Goal: Task Accomplishment & Management: Complete application form

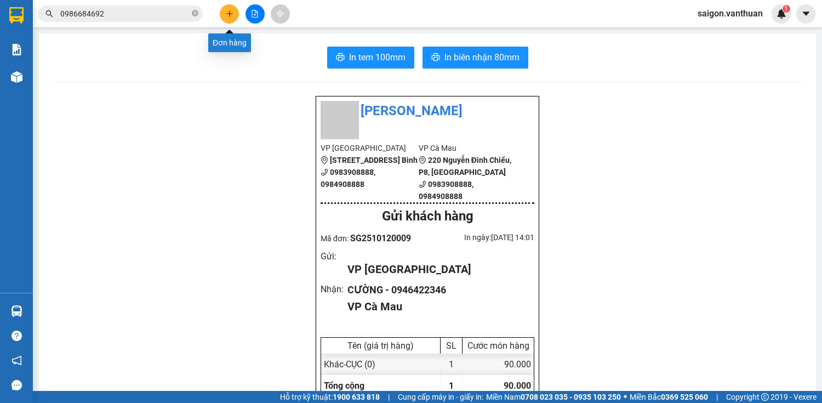
click at [231, 13] on icon "plus" at bounding box center [230, 14] width 8 height 8
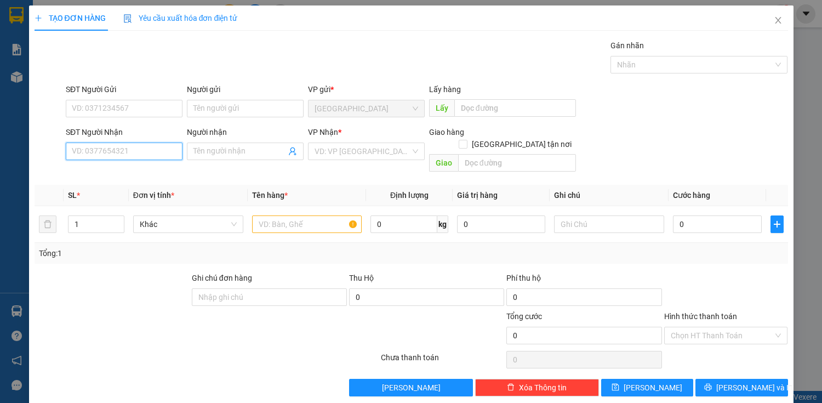
click at [135, 155] on input "SĐT Người Nhận" at bounding box center [124, 151] width 117 height 18
click at [137, 164] on div "0918529183 - ÚT CUA" at bounding box center [123, 173] width 116 height 18
type input "0918529183"
type input "ÚT CUA"
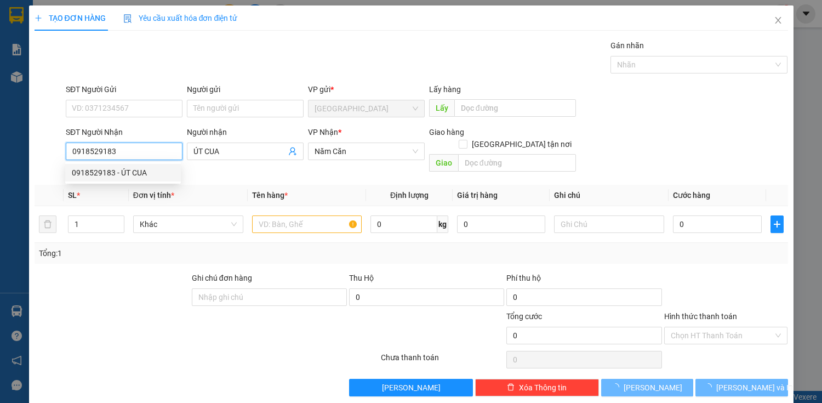
type input "80.000"
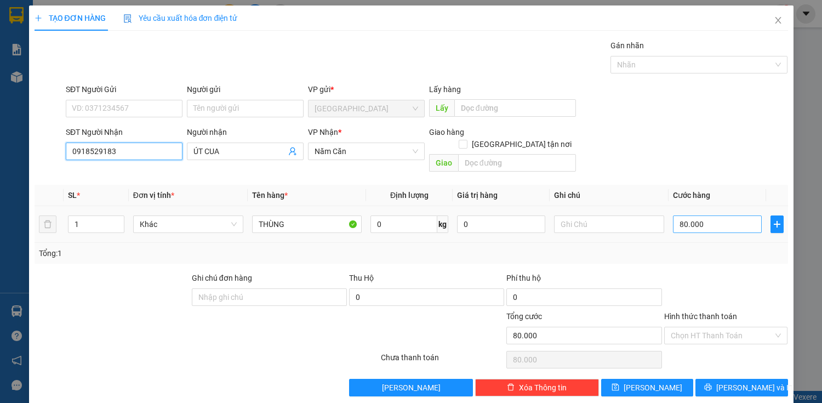
type input "0918529183"
click at [681, 215] on input "80.000" at bounding box center [717, 224] width 88 height 18
type input "6"
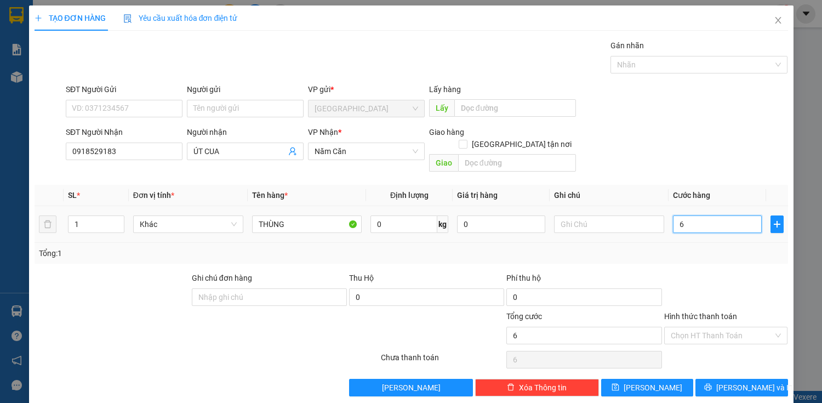
type input "60"
type input "600"
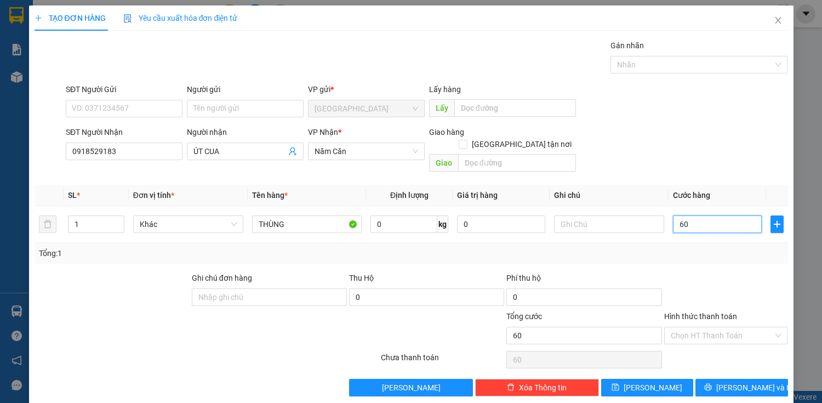
type input "600"
type input "6.000"
type input "60.000"
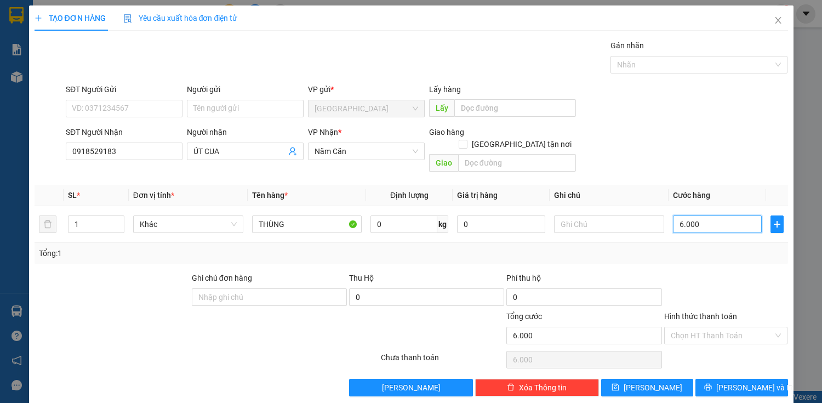
type input "60.000"
drag, startPoint x: 743, startPoint y: 375, endPoint x: 755, endPoint y: 375, distance: 11.5
click at [747, 381] on span "[PERSON_NAME] và In" at bounding box center [754, 387] width 77 height 12
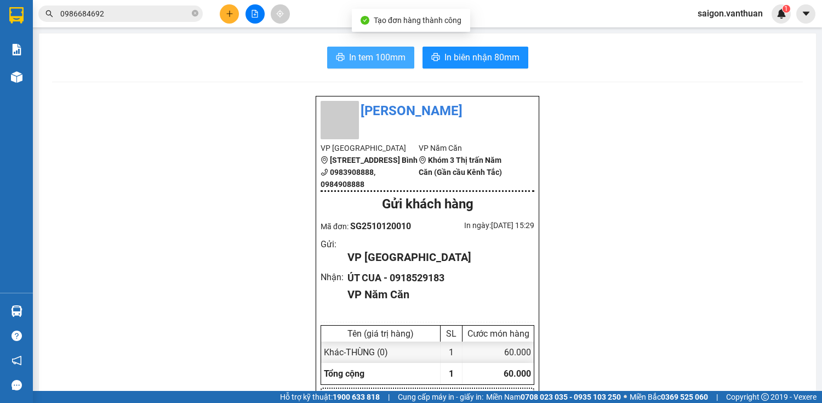
click at [356, 58] on span "In tem 100mm" at bounding box center [377, 57] width 56 height 14
click at [229, 10] on icon "plus" at bounding box center [230, 14] width 8 height 8
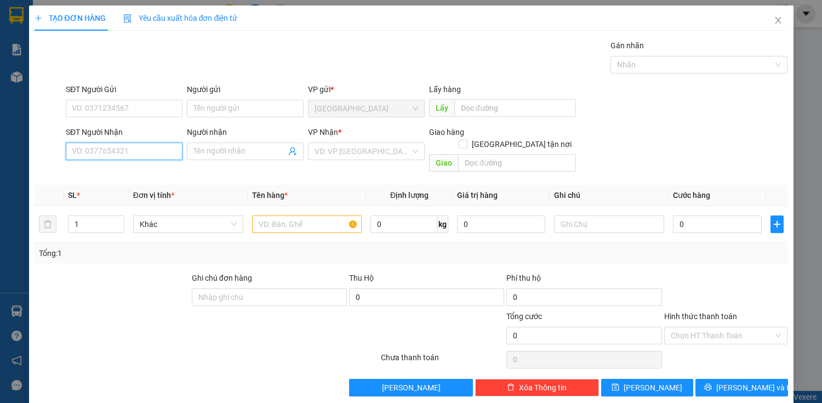
click at [111, 157] on input "SĐT Người Nhận" at bounding box center [124, 151] width 117 height 18
click at [101, 156] on input "SĐT Người Nhận" at bounding box center [124, 151] width 117 height 18
drag, startPoint x: 147, startPoint y: 170, endPoint x: 136, endPoint y: 168, distance: 11.3
click at [147, 171] on div "0914999199 - [PERSON_NAME]" at bounding box center [126, 173] width 108 height 12
type input "0914999199"
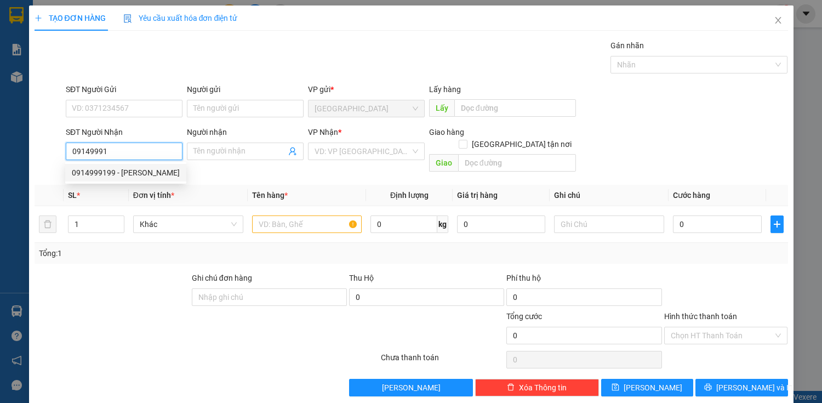
type input "[PERSON_NAME]"
checkbox input "true"
type input "RẠCH GÓC ( TRÀ SỮA CON HEO )"
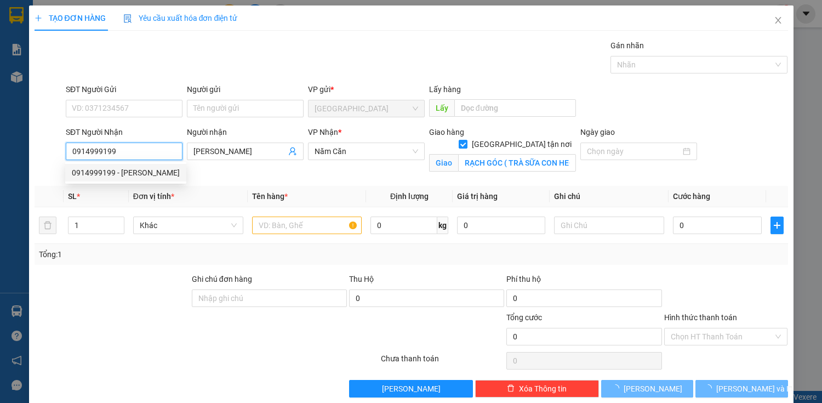
type input "70.000"
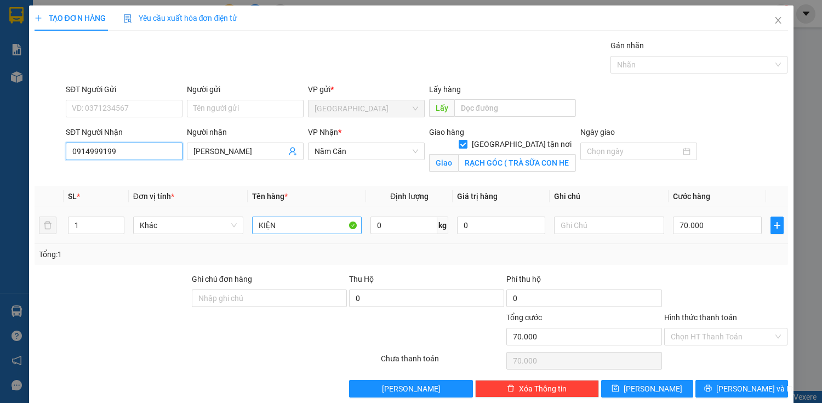
type input "0914999199"
click at [291, 226] on input "KIỆN" at bounding box center [307, 225] width 110 height 18
type input "K"
type input "thùng"
click at [720, 337] on input "Hình thức thanh toán" at bounding box center [721, 336] width 103 height 16
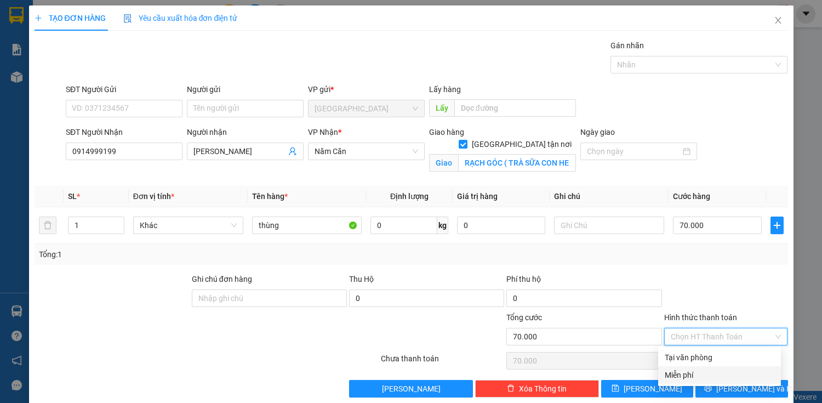
drag, startPoint x: 716, startPoint y: 301, endPoint x: 717, endPoint y: 316, distance: 14.8
click at [716, 301] on div at bounding box center [726, 292] width 126 height 38
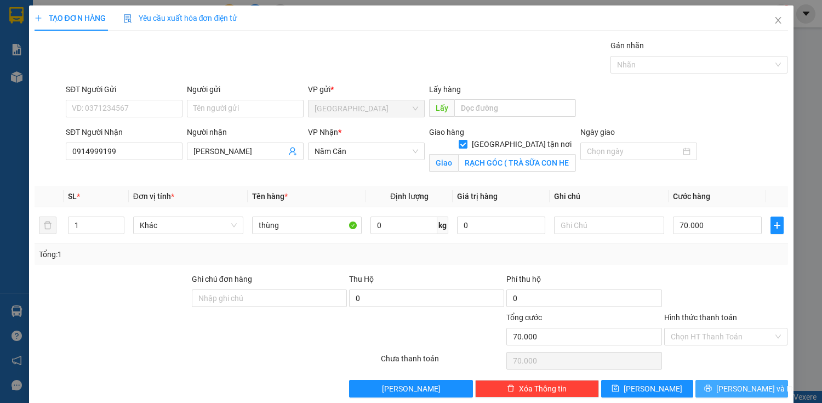
click at [728, 385] on span "[PERSON_NAME] và In" at bounding box center [754, 388] width 77 height 12
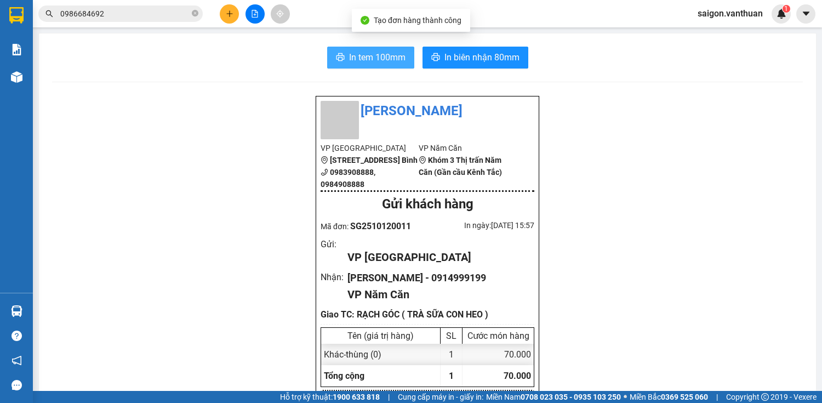
click at [366, 66] on button "In tem 100mm" at bounding box center [370, 58] width 87 height 22
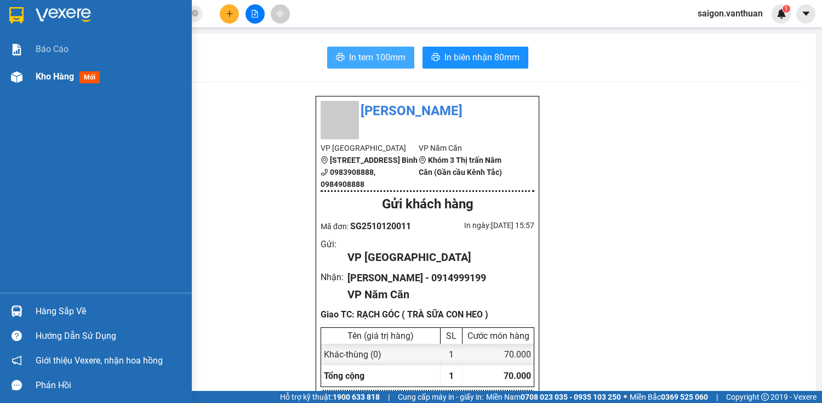
click at [42, 82] on span "Kho hàng" at bounding box center [55, 76] width 38 height 10
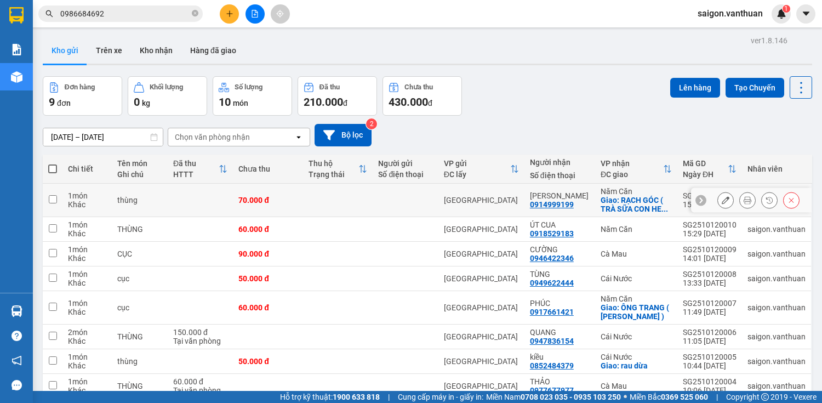
click at [718, 194] on button at bounding box center [725, 200] width 15 height 19
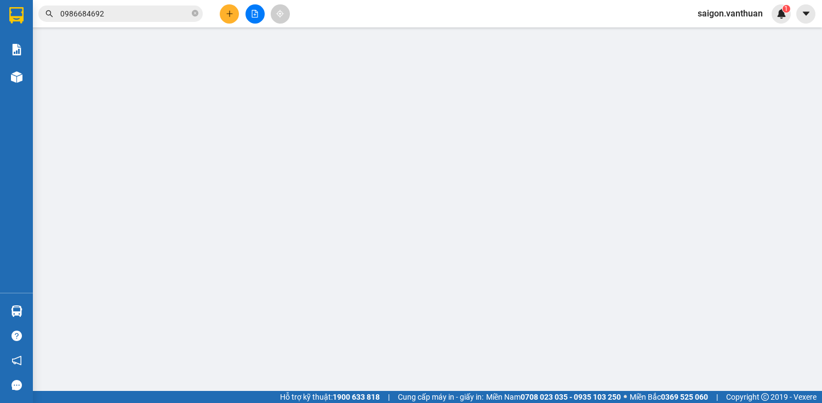
type input "0914999199"
type input "[PERSON_NAME]"
checkbox input "true"
type input "RẠCH GÓC ( TRÀ SỮA CON HEO )"
type input "0"
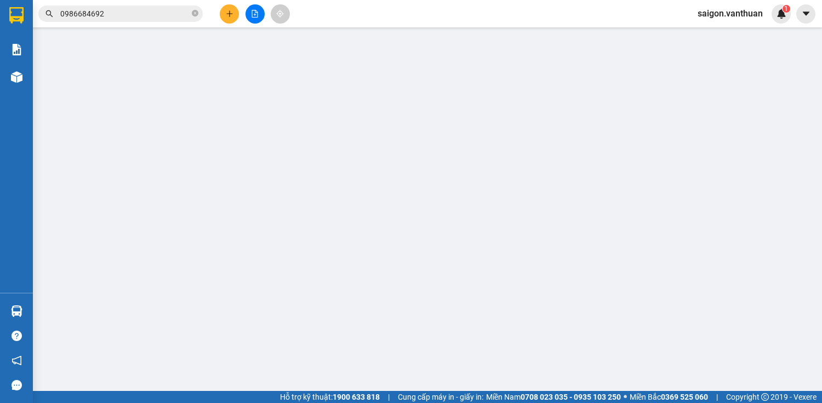
type input "70.000"
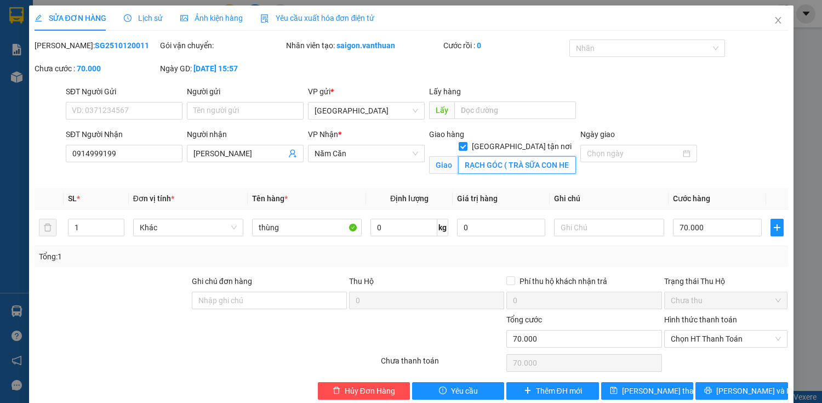
click at [569, 156] on input "RẠCH GÓC ( TRÀ SỮA CON HEO )" at bounding box center [517, 165] width 118 height 18
click at [550, 158] on input "RẠCH GÓC ( TRÀ SỮA CON HEO )" at bounding box center [517, 165] width 118 height 18
drag, startPoint x: 550, startPoint y: 153, endPoint x: 567, endPoint y: 157, distance: 17.3
click at [575, 159] on div "SĐT Người Nhận 0914999199 Người nhận [PERSON_NAME] VP Nhận * Năm Căn Giao hàng …" at bounding box center [427, 153] width 726 height 51
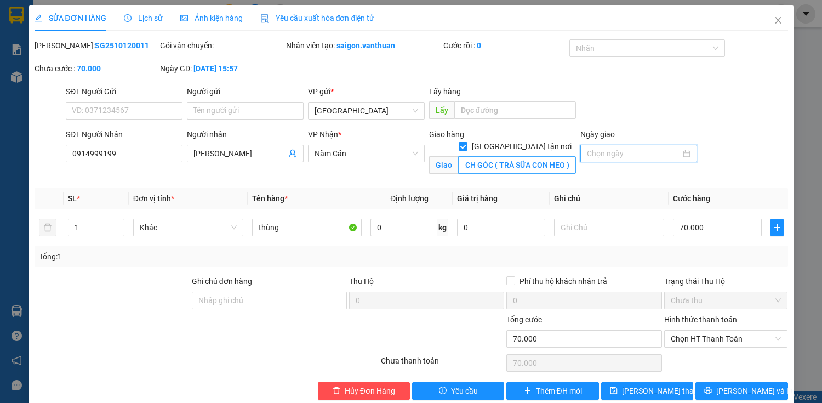
scroll to position [0, 0]
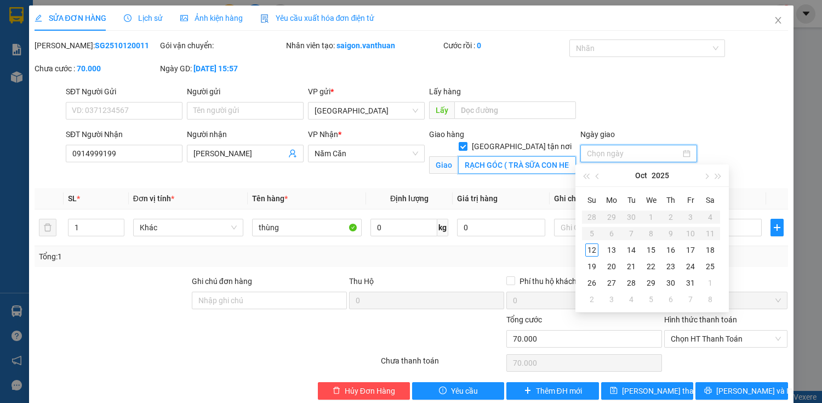
click at [565, 156] on input "RẠCH GÓC ( TRÀ SỮA CON HEO )" at bounding box center [517, 165] width 118 height 18
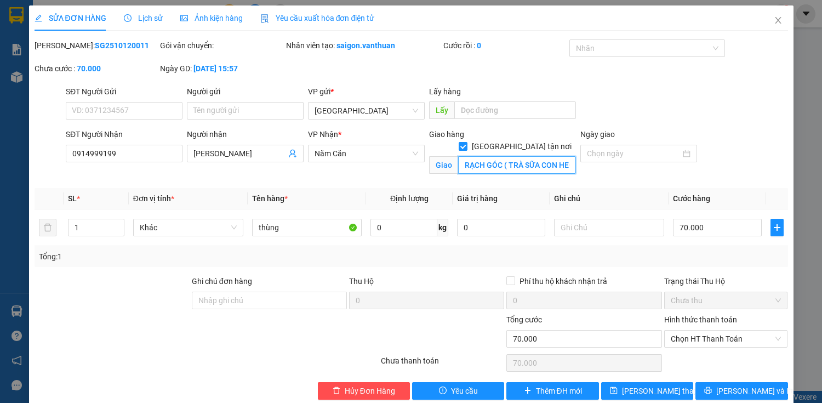
click at [566, 156] on input "RẠCH GÓC ( TRÀ SỮA CON HEO )" at bounding box center [517, 165] width 118 height 18
click at [559, 156] on input "RẠCH GÓC ( TRÀ SỮA CON HEO )" at bounding box center [517, 165] width 118 height 18
drag, startPoint x: 500, startPoint y: 154, endPoint x: 590, endPoint y: 152, distance: 90.4
click at [590, 153] on div "SĐT Người Nhận 0914999199 Người nhận [PERSON_NAME] VP Nhận * Năm Căn Giao hàng …" at bounding box center [427, 153] width 726 height 51
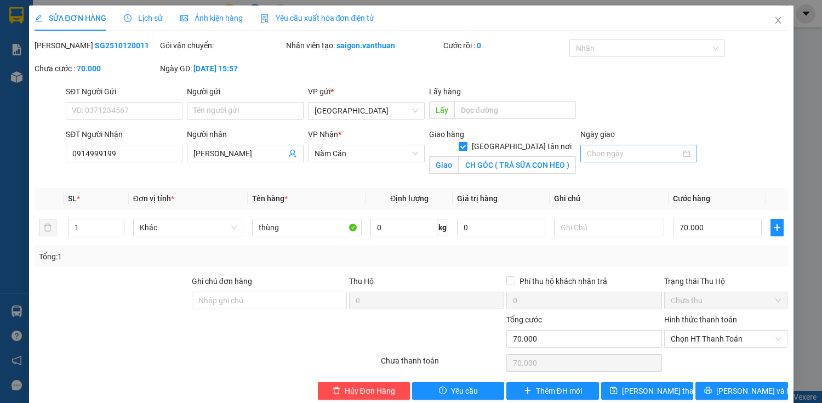
scroll to position [0, 0]
click at [530, 156] on input "RẠCH GÓC ( TRÀ SỮA CON HEO )" at bounding box center [517, 165] width 118 height 18
drag, startPoint x: 540, startPoint y: 152, endPoint x: 546, endPoint y: 153, distance: 6.8
click at [546, 156] on input "RẠCH GÓC ( TRÀ SỮA CON HEO )" at bounding box center [517, 165] width 118 height 18
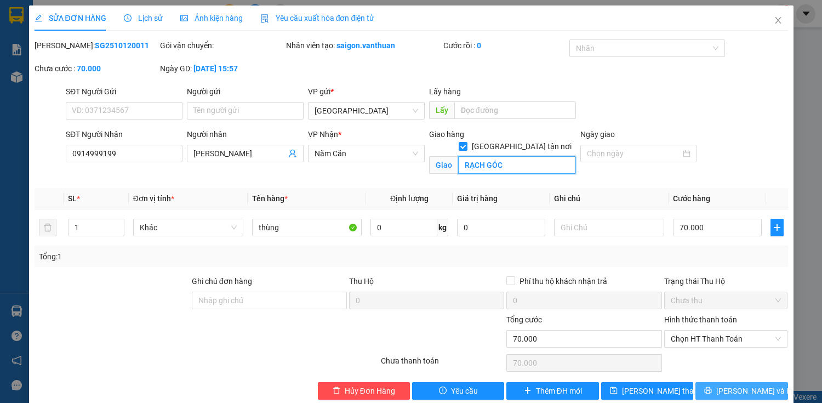
type input "RẠCH GÓC"
click at [765, 386] on button "[PERSON_NAME] và In" at bounding box center [741, 391] width 92 height 18
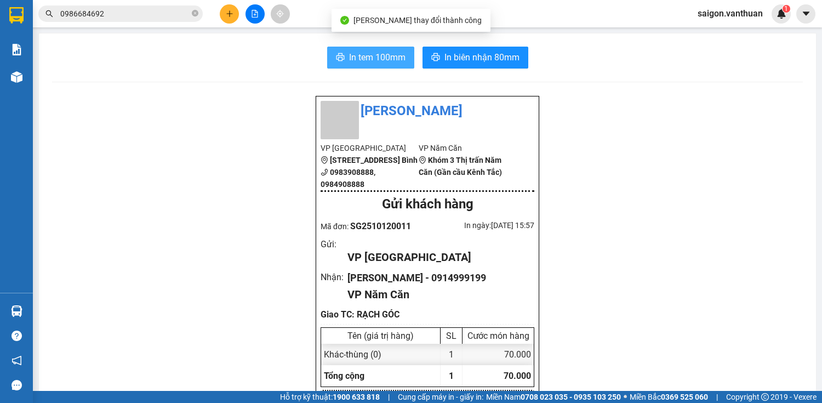
click at [381, 57] on span "In tem 100mm" at bounding box center [377, 57] width 56 height 14
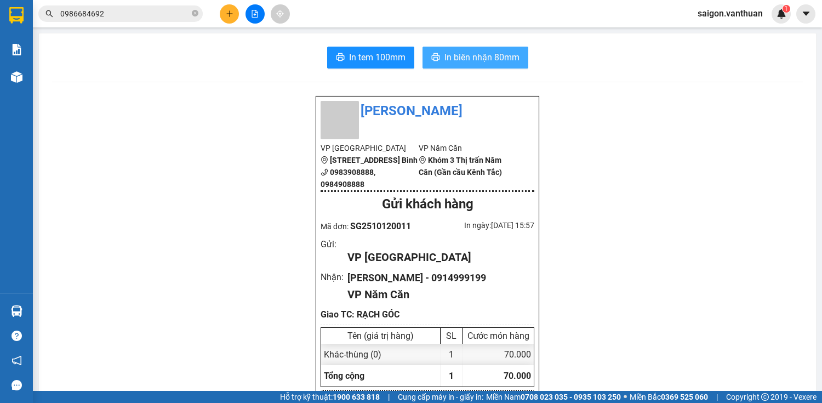
click at [471, 53] on button "In biên nhận 80mm" at bounding box center [475, 58] width 106 height 22
click at [471, 55] on span "In biên nhận 80mm" at bounding box center [481, 57] width 75 height 14
click at [232, 4] on button at bounding box center [229, 13] width 19 height 19
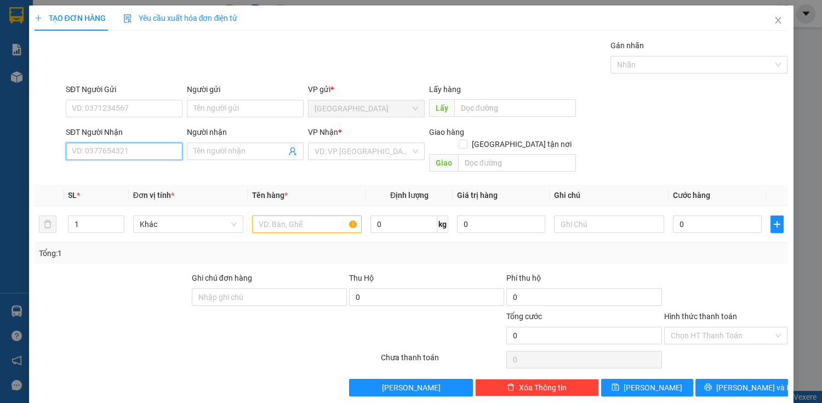
click at [162, 153] on input "SĐT Người Nhận" at bounding box center [124, 151] width 117 height 18
type input "0978567997"
drag, startPoint x: 156, startPoint y: 168, endPoint x: 150, endPoint y: 163, distance: 8.1
click at [156, 169] on div "0978567997 - TRANG PHẠM" at bounding box center [123, 173] width 102 height 12
type input "[PERSON_NAME]"
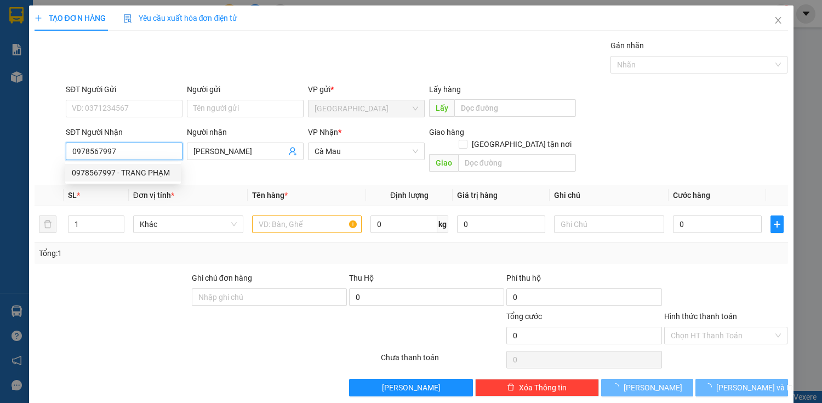
type input "70.000"
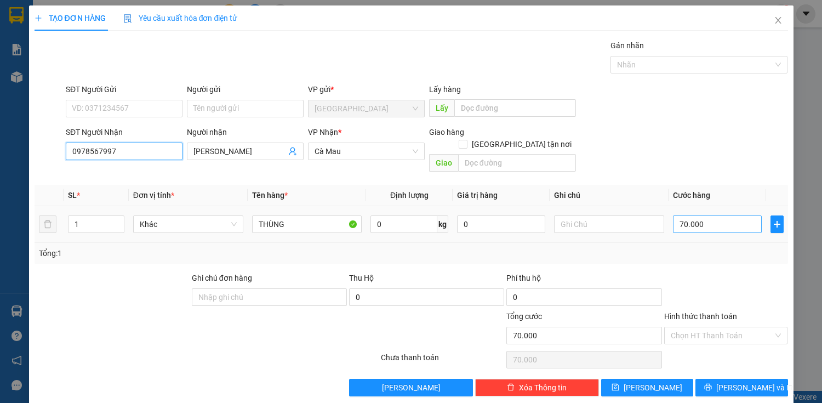
type input "0978567997"
click at [689, 215] on input "70.000" at bounding box center [717, 224] width 88 height 18
type input "0"
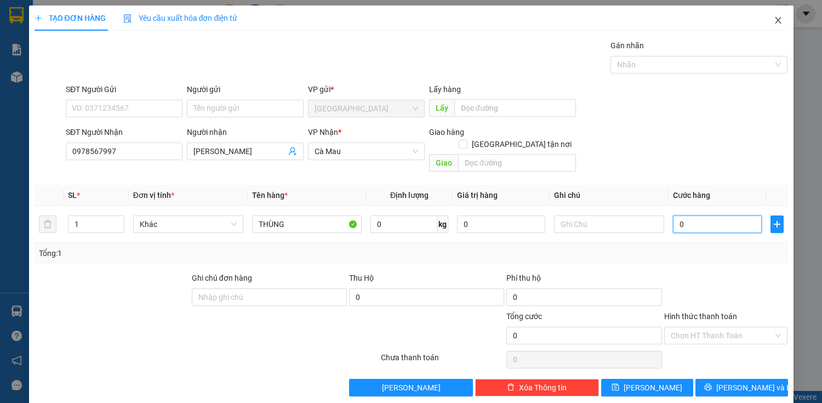
type input "60"
type input "600"
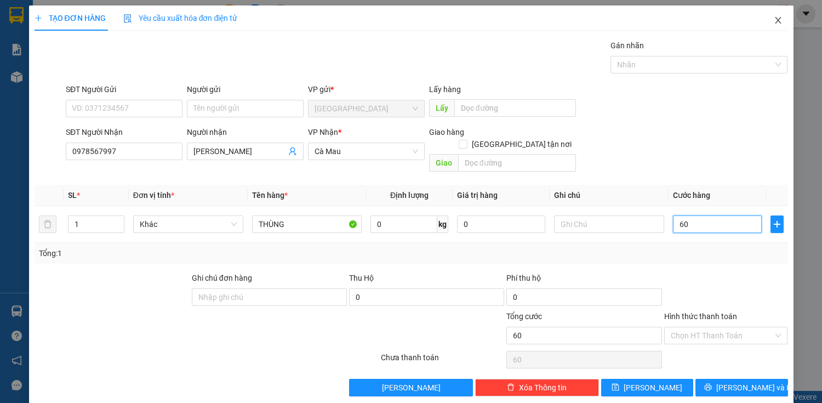
type input "600"
type input "6.000"
type input "60.000"
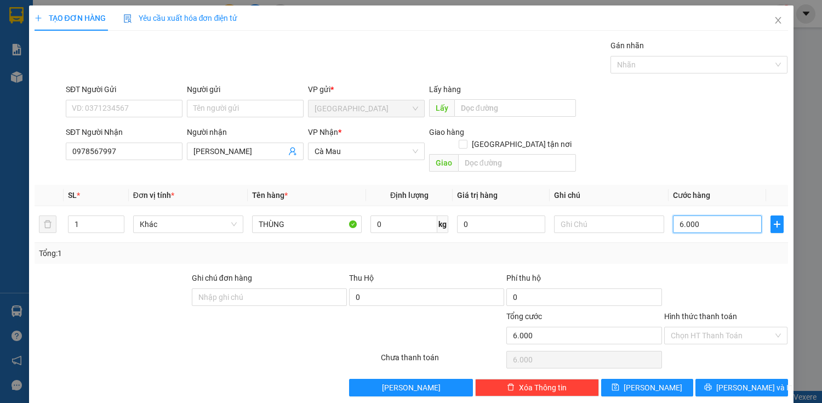
type input "60.000"
click at [763, 378] on button "[PERSON_NAME] và In" at bounding box center [741, 387] width 92 height 18
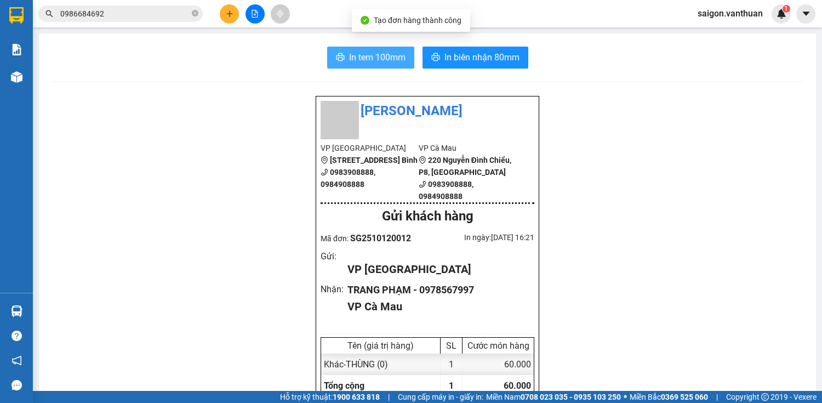
click at [368, 52] on span "In tem 100mm" at bounding box center [377, 57] width 56 height 14
drag, startPoint x: 62, startPoint y: 32, endPoint x: 208, endPoint y: 98, distance: 160.1
click at [88, 39] on main "In tem 100mm In biên nhận 80mm Vân Thuận VP [GEOGRAPHIC_DATA] [STREET_ADDRESS] …" at bounding box center [411, 195] width 822 height 391
